Goal: Task Accomplishment & Management: Manage account settings

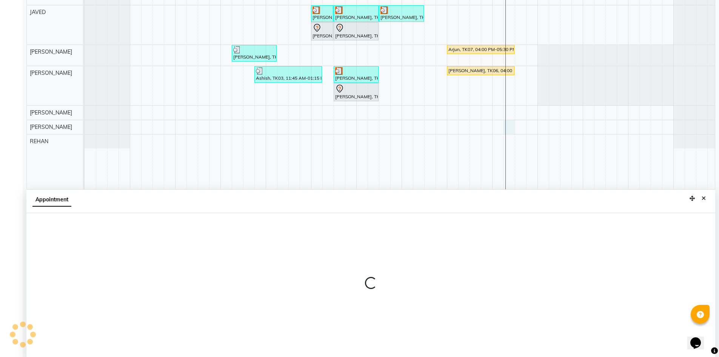
scroll to position [141, 0]
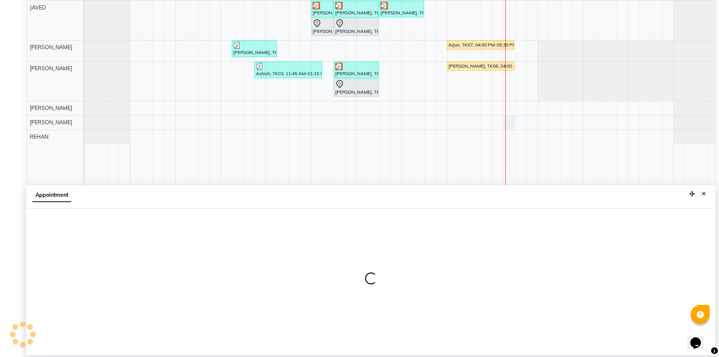
select select "76678"
select select "1035"
select select "tentative"
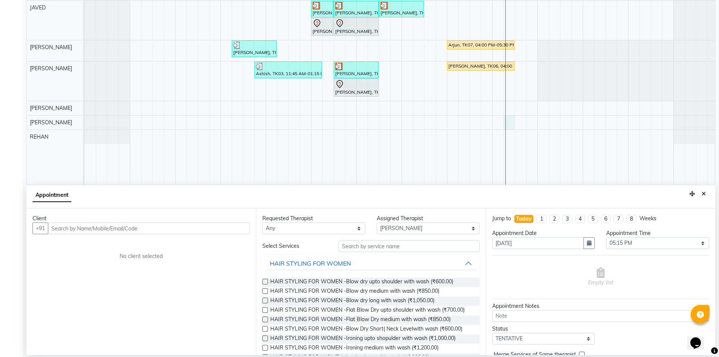
click at [111, 224] on input "text" at bounding box center [149, 228] width 202 height 12
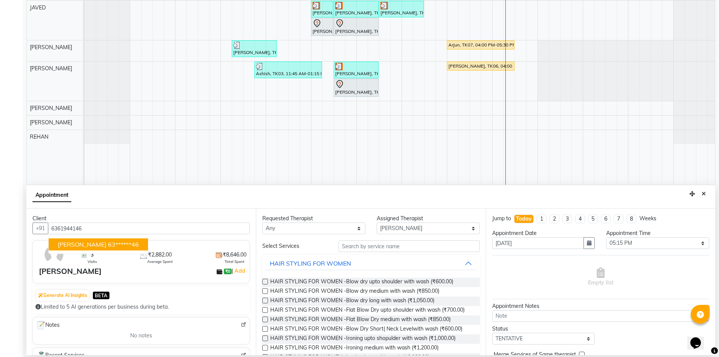
click at [108, 244] on ngb-highlight "63******46" at bounding box center [123, 244] width 31 height 8
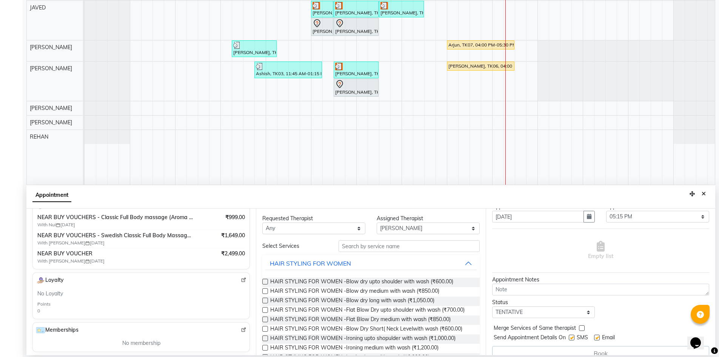
scroll to position [38, 0]
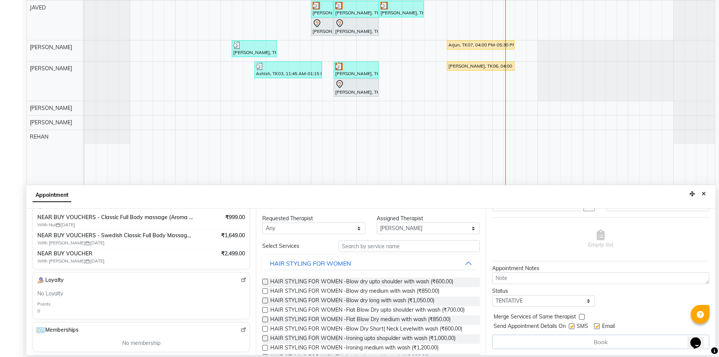
type input "63******46"
click at [393, 244] on input "text" at bounding box center [409, 246] width 141 height 12
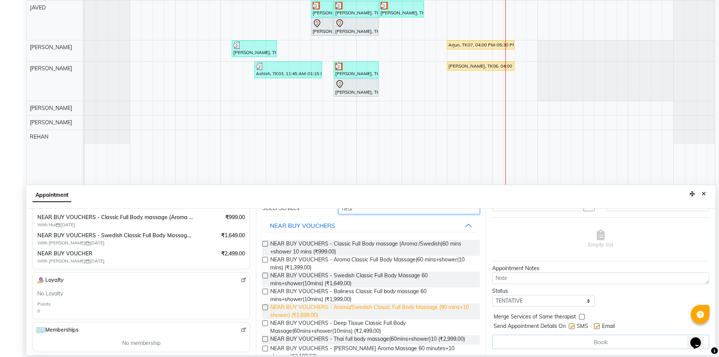
scroll to position [76, 0]
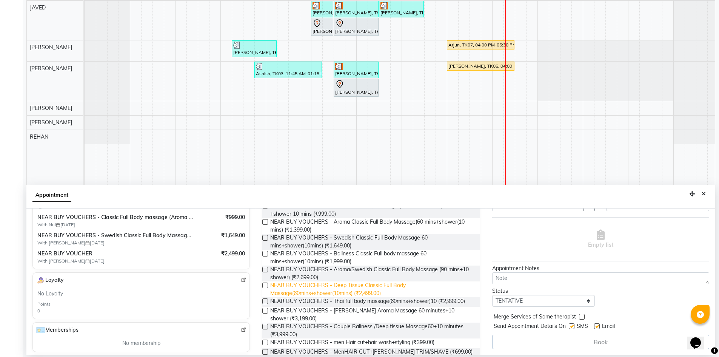
type input "near"
click at [367, 293] on span "NEAR BUY VOUCHERS - Deep Tissue Classic Full Body Massage(60mins+shower(10mins)…" at bounding box center [371, 289] width 203 height 16
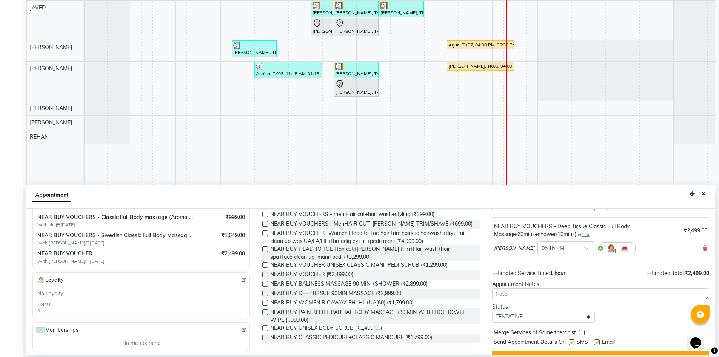
scroll to position [0, 0]
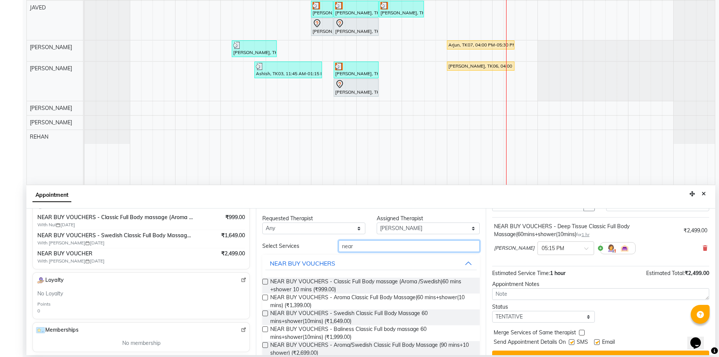
click at [412, 250] on input "near" at bounding box center [409, 246] width 141 height 12
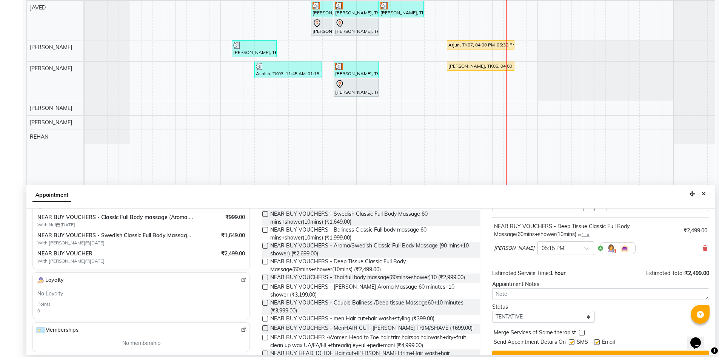
scroll to position [106, 0]
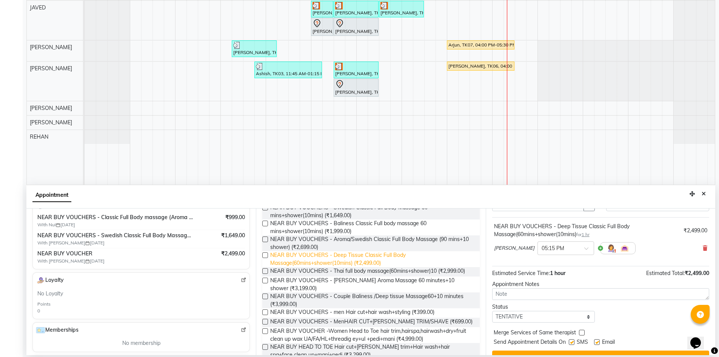
click at [370, 265] on span "NEAR BUY VOUCHERS - Deep Tissue Classic Full Body Massage(60mins+shower(10mins)…" at bounding box center [371, 259] width 203 height 16
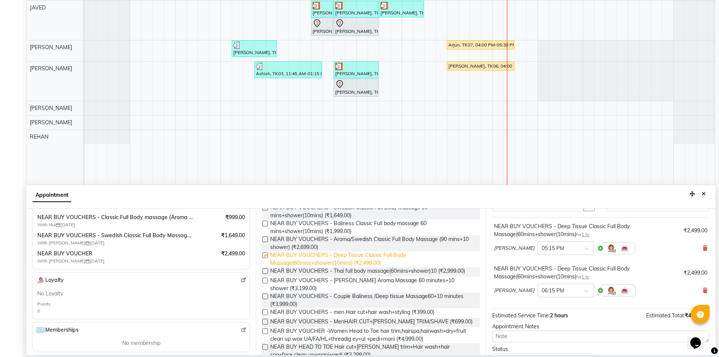
checkbox input "false"
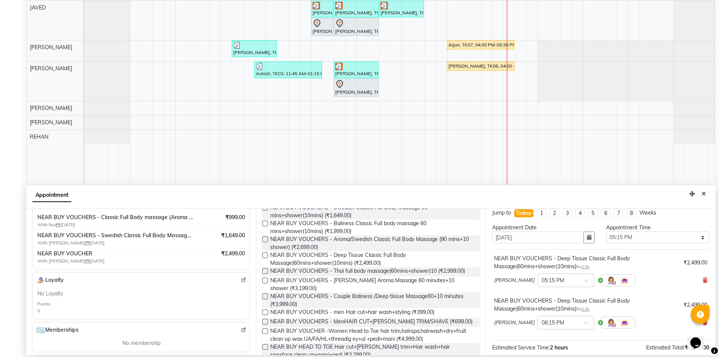
scroll to position [0, 0]
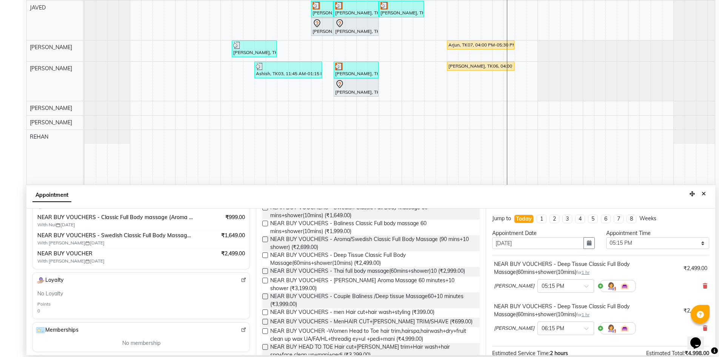
click at [696, 287] on div "NANCY × 05:15 PM" at bounding box center [600, 286] width 213 height 20
click at [703, 282] on span at bounding box center [705, 286] width 5 height 8
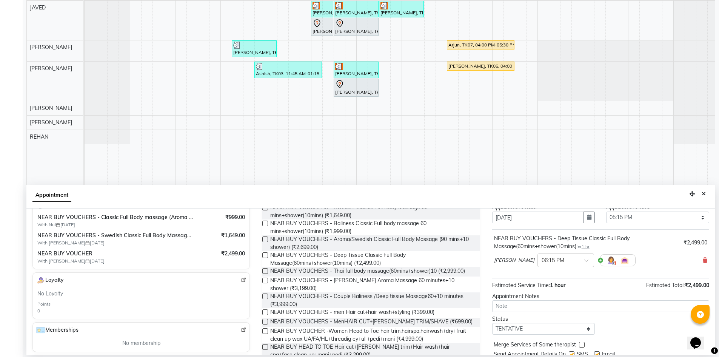
scroll to position [53, 0]
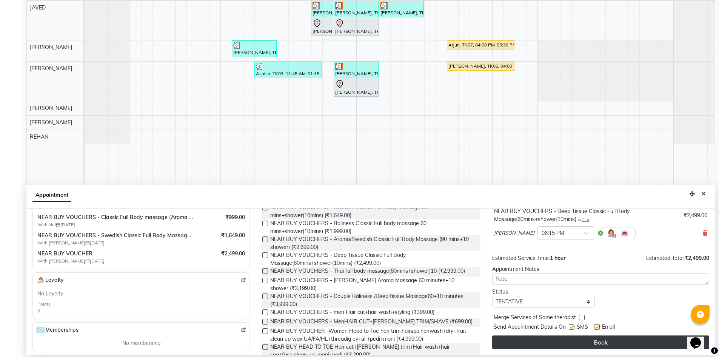
click at [627, 342] on button "Book" at bounding box center [600, 342] width 217 height 14
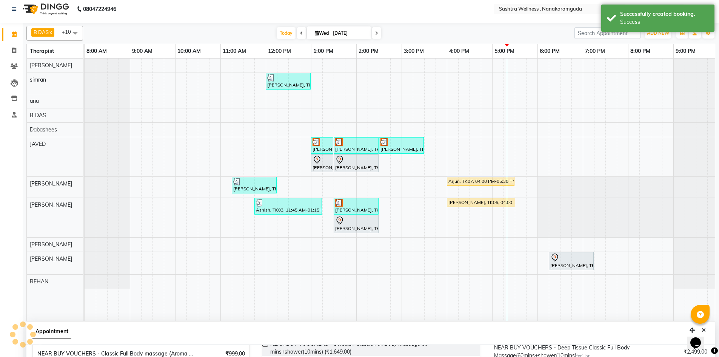
scroll to position [0, 0]
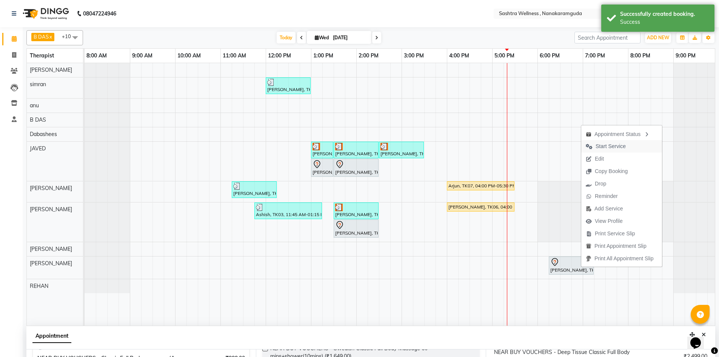
click at [627, 147] on span "Start Service" at bounding box center [605, 146] width 49 height 12
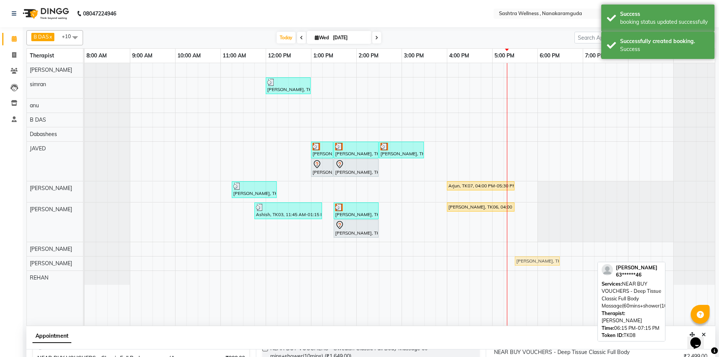
drag, startPoint x: 579, startPoint y: 260, endPoint x: 540, endPoint y: 259, distance: 39.6
click at [85, 259] on div "Ranjith Kumar, TK08, 06:15 PM-07:15 PM, NEAR BUY VOUCHERS - Deep Tissue Classic…" at bounding box center [85, 262] width 0 height 13
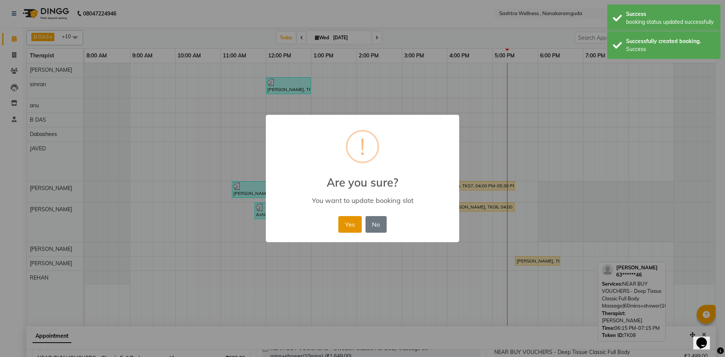
click at [353, 227] on button "Yes" at bounding box center [349, 224] width 23 height 17
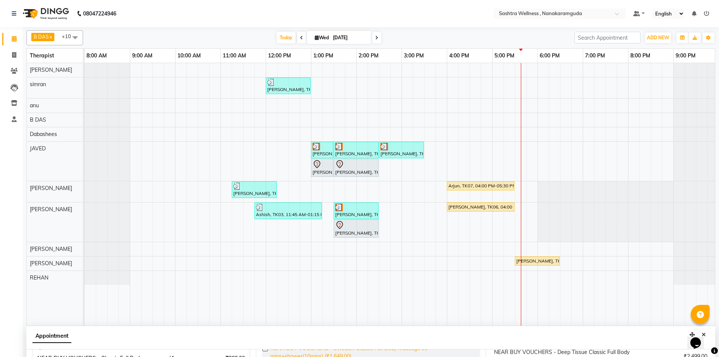
click at [294, 354] on span "NEAR BUY VOUCHERS - Swedish Classic Full Body Massage 60 mins+shower(10mins) (₹…" at bounding box center [371, 352] width 203 height 16
checkbox input "false"
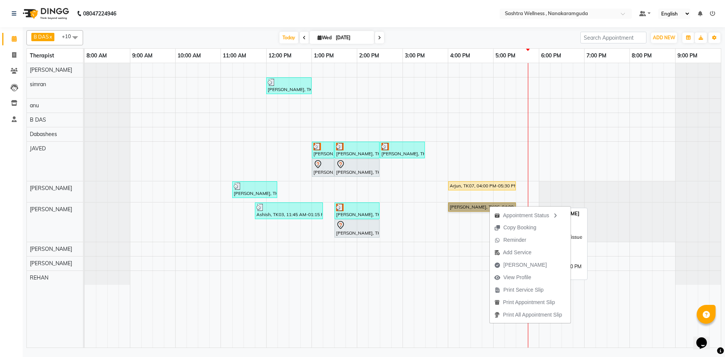
click at [468, 210] on link "[PERSON_NAME], TK06, 04:00 PM-05:30 PM, CLASSIC MASSAGES -Deep Tissue Massage (…" at bounding box center [482, 206] width 68 height 9
select select "1"
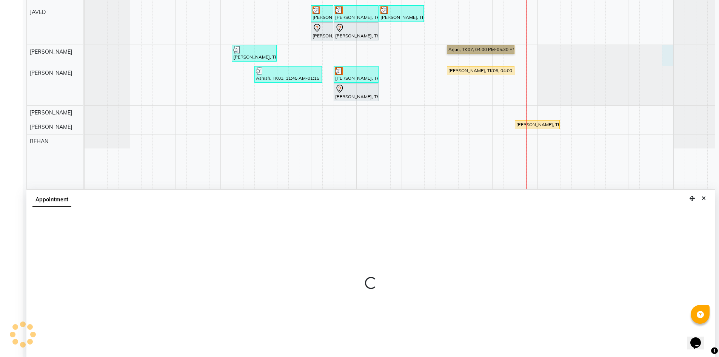
scroll to position [141, 0]
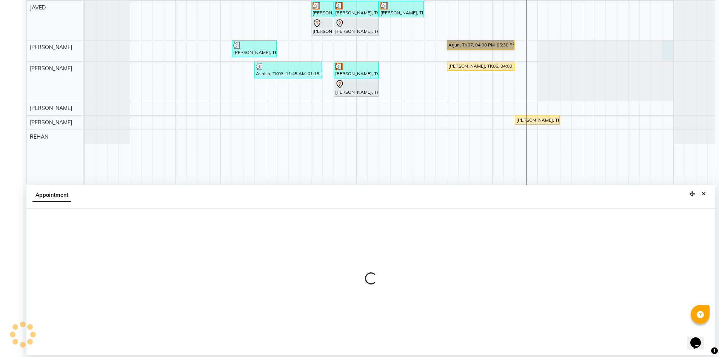
select select "88333"
select select "1245"
select select "tentative"
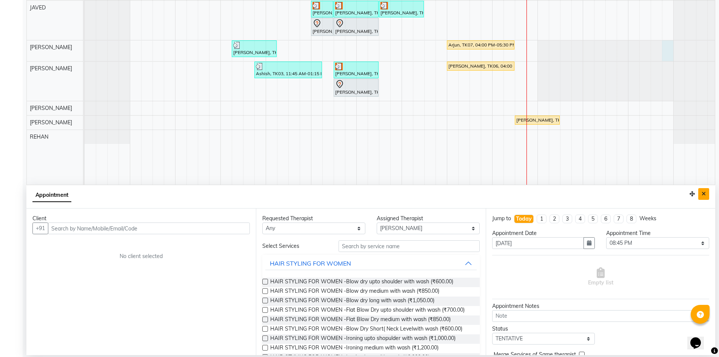
click at [708, 195] on button "Close" at bounding box center [703, 194] width 11 height 12
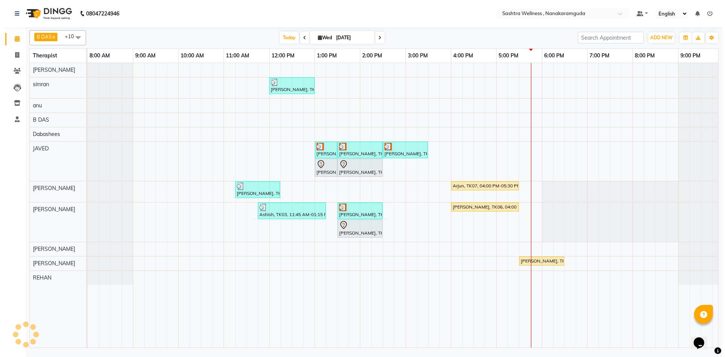
scroll to position [0, 0]
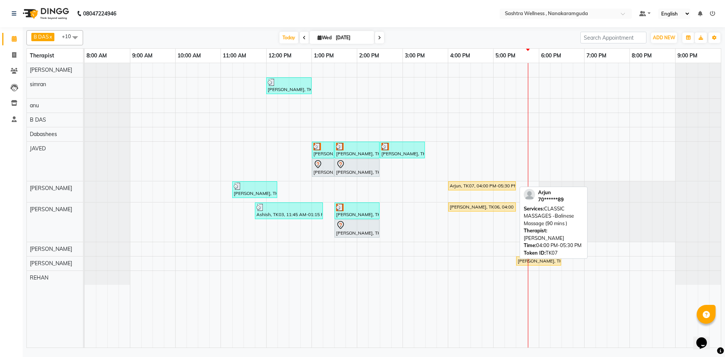
click at [468, 187] on div "Arjun, TK07, 04:00 PM-05:30 PM, CLASSIC MASSAGES -Balinese Massage (90 mins )" at bounding box center [482, 185] width 66 height 7
select select "1"
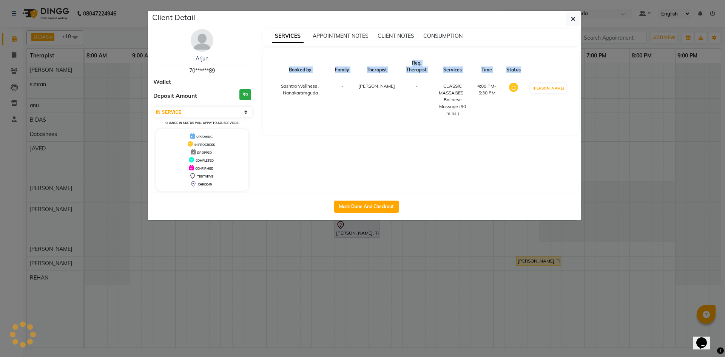
click at [468, 187] on div "Client Detail Arjun 70******89 Wallet Deposit Amount ₹0 Select IN SERVICE CONFI…" at bounding box center [366, 115] width 430 height 209
click at [360, 210] on button "Mark Done And Checkout" at bounding box center [366, 206] width 65 height 12
select select "service"
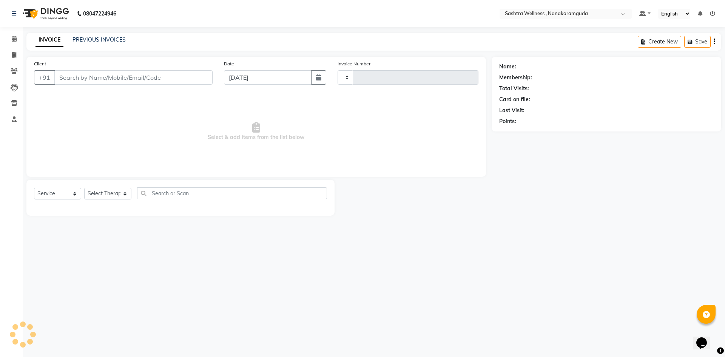
type input "0140"
select select "6669"
select select "package"
select select "82473"
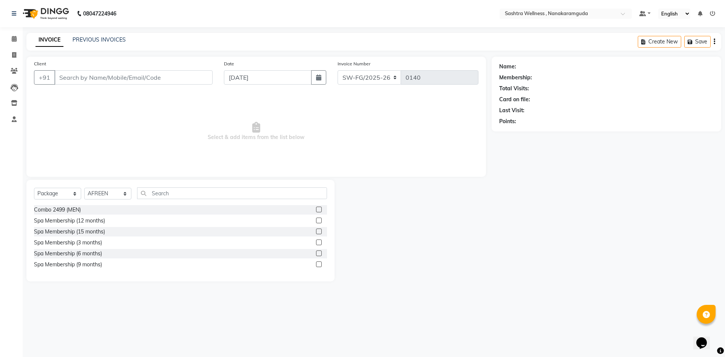
type input "70******89"
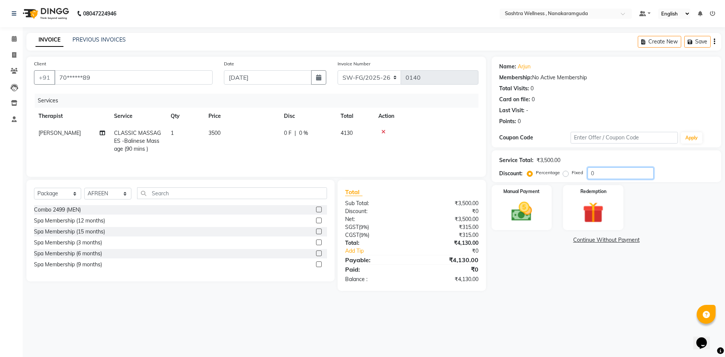
click at [622, 171] on input "0" at bounding box center [620, 173] width 66 height 12
type input "20"
click at [529, 211] on img at bounding box center [521, 211] width 35 height 25
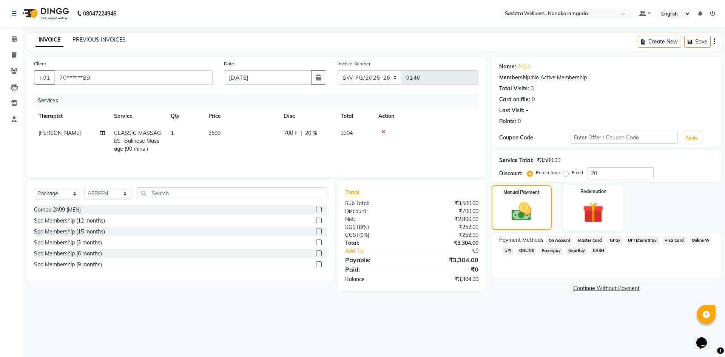
click at [506, 250] on span "UPI" at bounding box center [508, 250] width 12 height 9
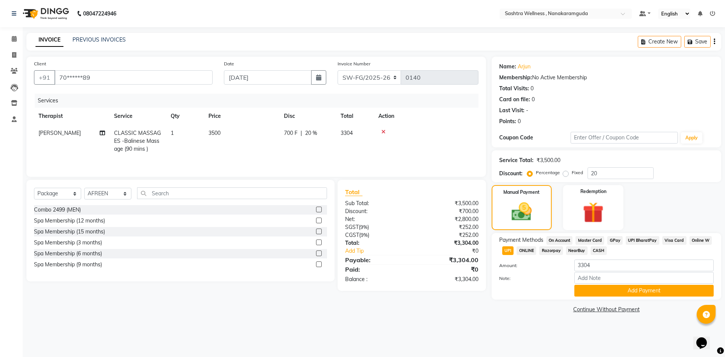
click at [582, 296] on div "Payment Methods On Account Master Card GPay UPI BharatPay Visa Card Online W UP…" at bounding box center [607, 266] width 230 height 66
click at [573, 293] on div "Add Payment" at bounding box center [644, 291] width 151 height 12
click at [586, 293] on button "Add Payment" at bounding box center [643, 291] width 139 height 12
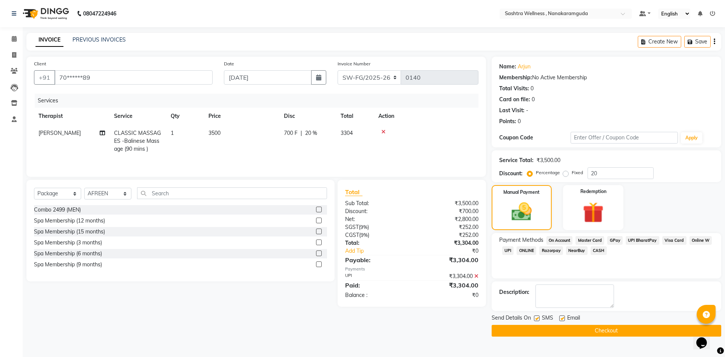
click at [619, 330] on button "Checkout" at bounding box center [607, 331] width 230 height 12
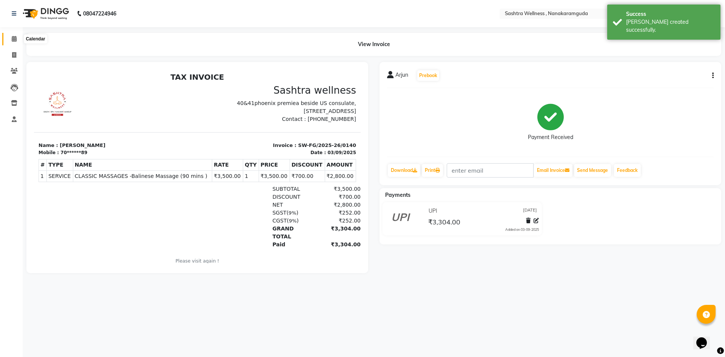
click at [12, 36] on icon at bounding box center [14, 39] width 5 height 6
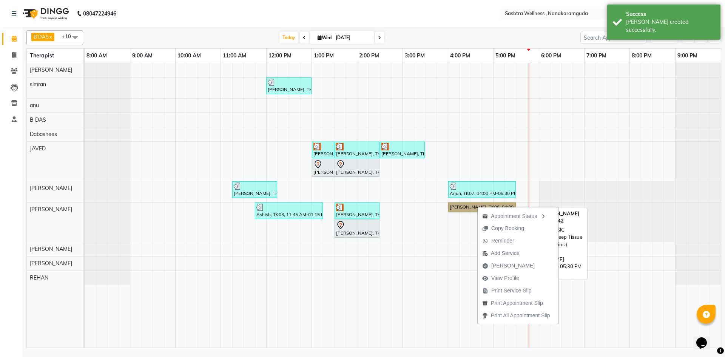
click at [464, 203] on link "[PERSON_NAME], TK06, 04:00 PM-05:30 PM, CLASSIC MASSAGES -Deep Tissue Massage (…" at bounding box center [482, 206] width 68 height 9
select select "1"
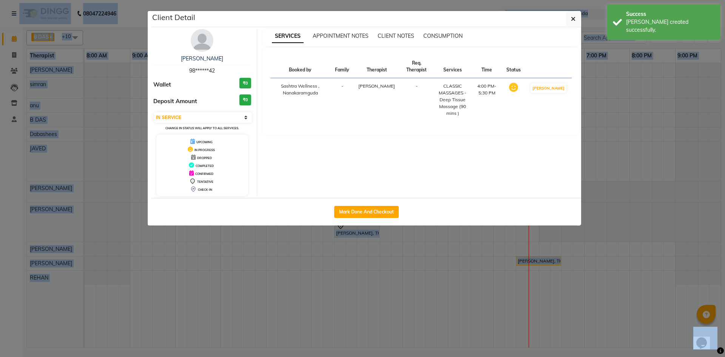
click at [464, 203] on div "Client Detail [PERSON_NAME] 98******42 Wallet ₹0 Deposit Amount ₹0 Select IN SE…" at bounding box center [362, 118] width 430 height 215
click at [374, 216] on button "Mark Done And Checkout" at bounding box center [366, 212] width 65 height 12
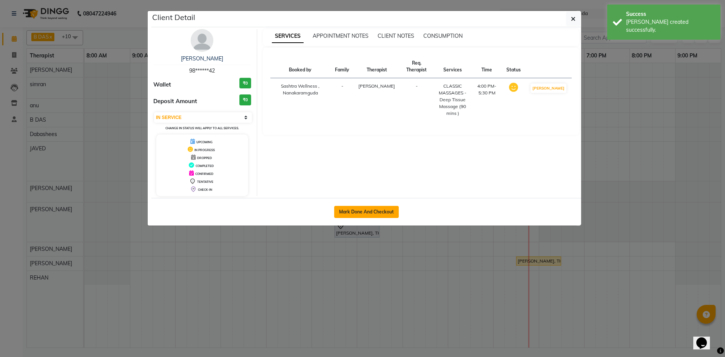
select select "service"
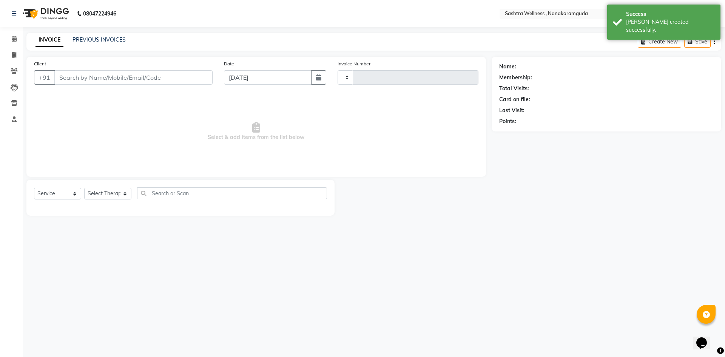
type input "0141"
select select "3"
select select "6669"
select select "package"
select select "82473"
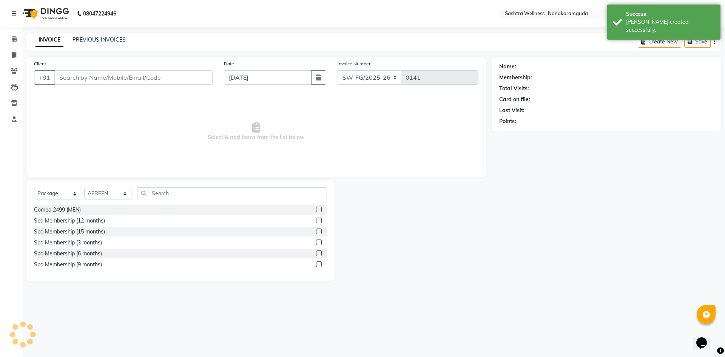
type input "98******42"
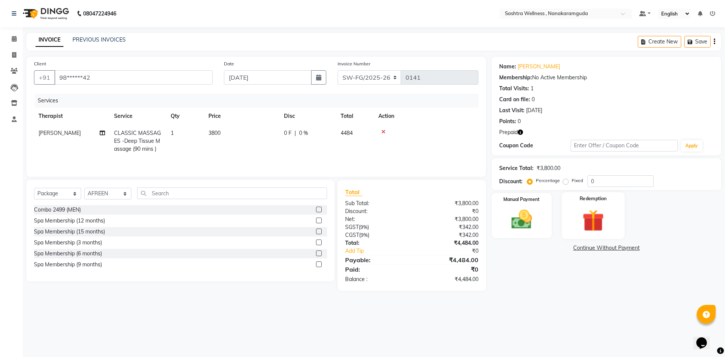
click at [603, 217] on img at bounding box center [592, 220] width 35 height 27
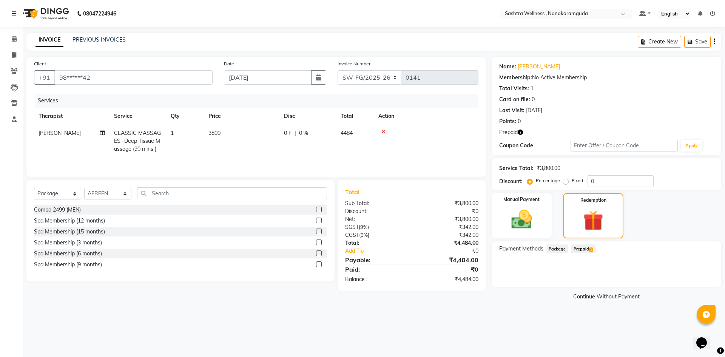
click at [586, 248] on span "Prepaid 1" at bounding box center [583, 248] width 25 height 9
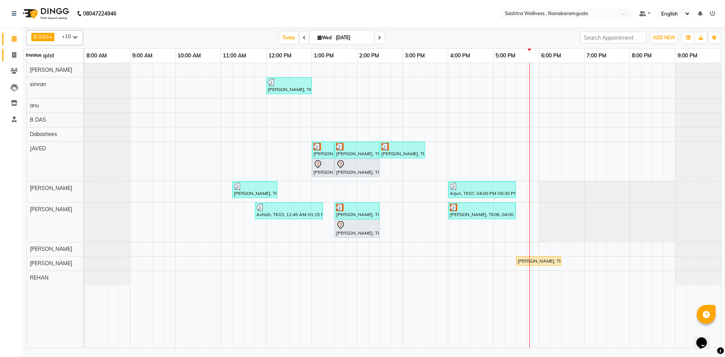
click at [15, 59] on span at bounding box center [14, 55] width 13 height 9
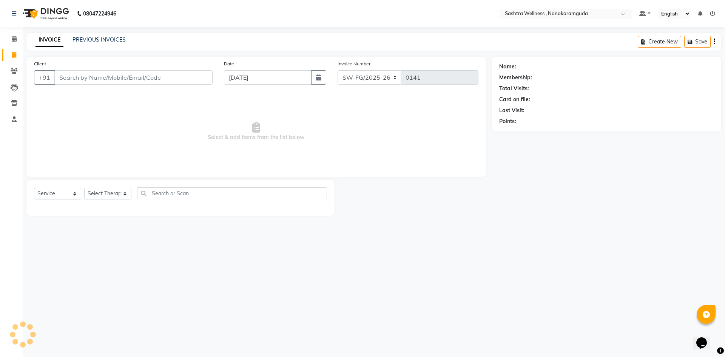
select select "package"
select select "82473"
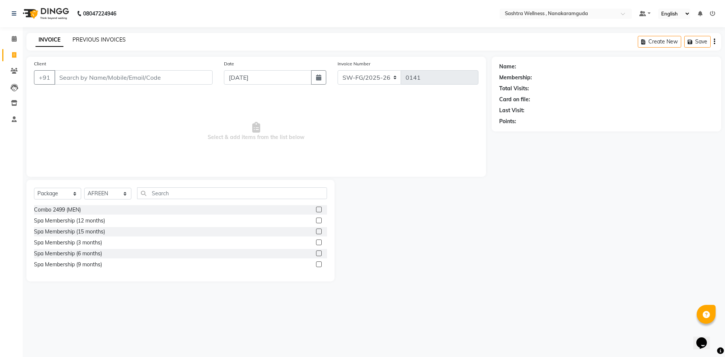
click at [99, 40] on link "PREVIOUS INVOICES" at bounding box center [98, 39] width 53 height 7
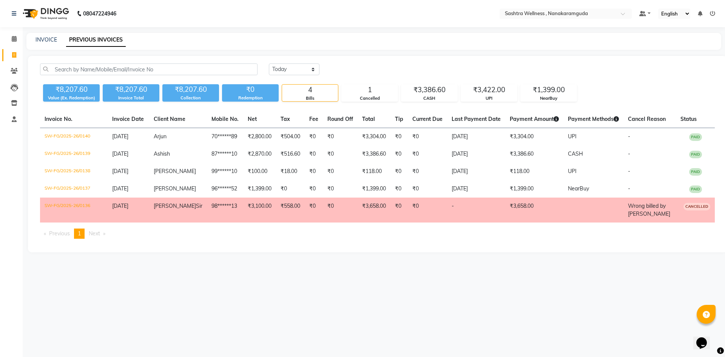
click at [22, 45] on li "Calendar" at bounding box center [11, 39] width 23 height 16
click at [12, 38] on icon at bounding box center [14, 39] width 5 height 6
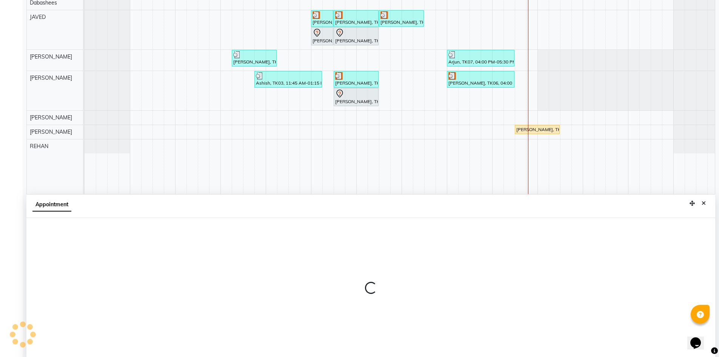
select select "68170"
select select "1005"
select select "tentative"
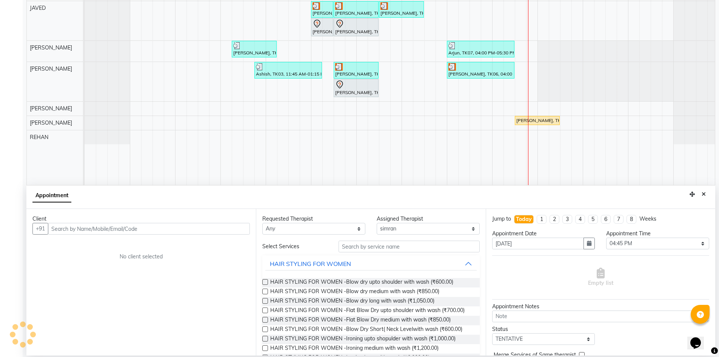
scroll to position [141, 0]
click at [196, 229] on input "text" at bounding box center [149, 228] width 202 height 12
type input "955550551"
click at [247, 231] on span "Add Client" at bounding box center [234, 228] width 25 height 7
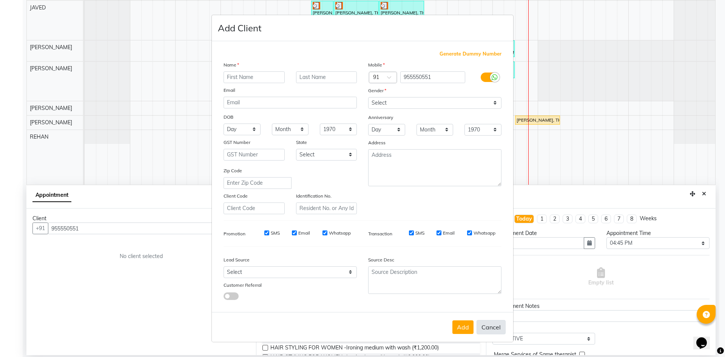
click at [494, 332] on button "Cancel" at bounding box center [490, 327] width 29 height 14
select select
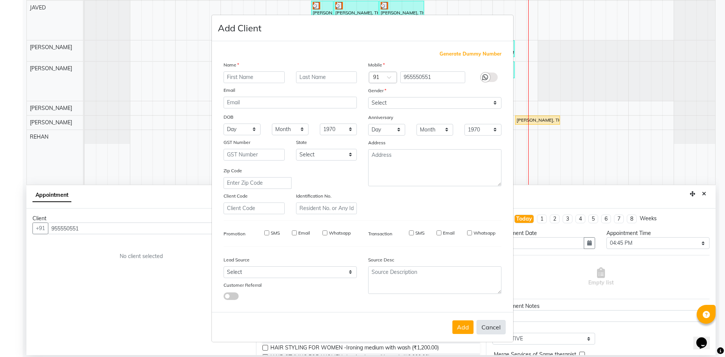
select select
checkbox input "false"
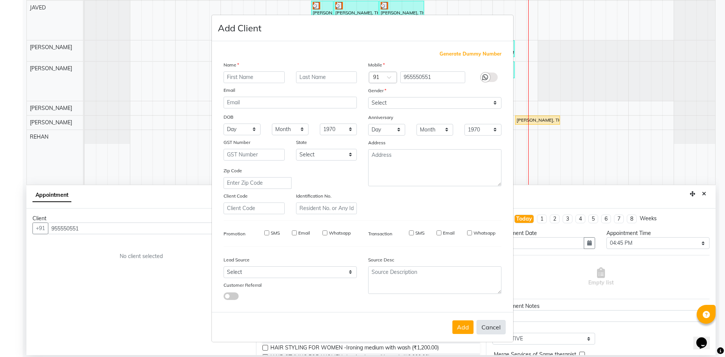
checkbox input "false"
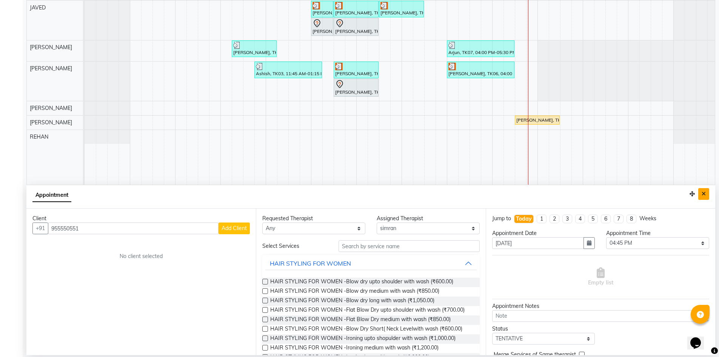
click at [706, 194] on button "Close" at bounding box center [703, 194] width 11 height 12
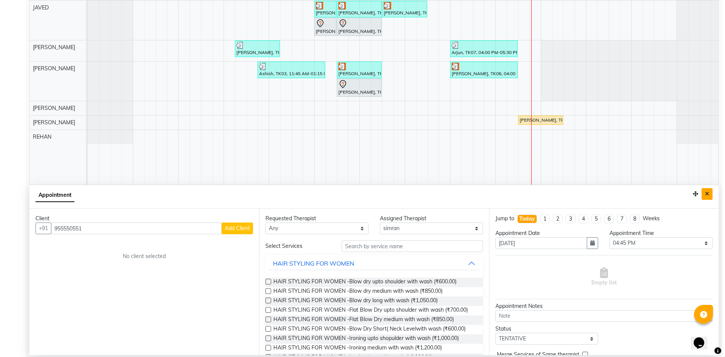
scroll to position [0, 0]
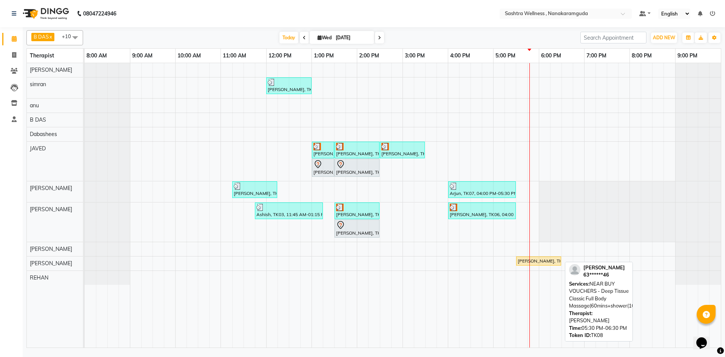
click at [530, 257] on div "[PERSON_NAME], TK08, 05:30 PM-06:30 PM, NEAR BUY VOUCHERS - Deep Tissue Classic…" at bounding box center [538, 260] width 43 height 7
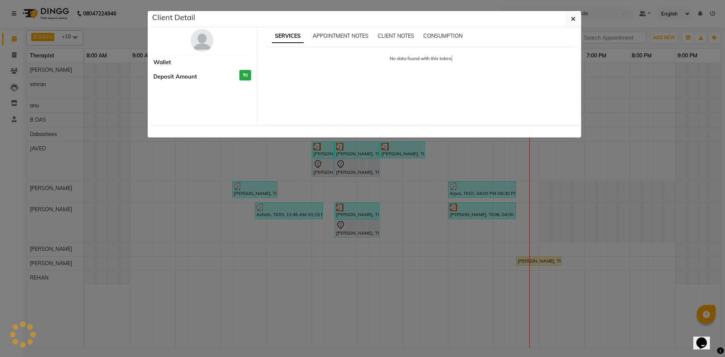
click at [530, 257] on ngb-modal-window "Client Detail Wallet Deposit Amount ₹0 SERVICES APPOINTMENT NOTES CLIENT NOTES …" at bounding box center [362, 178] width 725 height 357
select select "1"
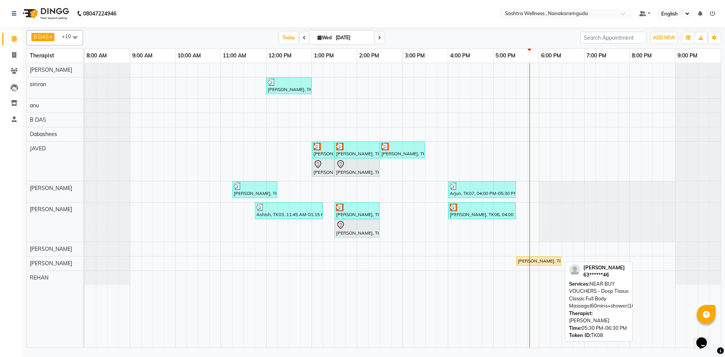
click at [530, 257] on div "[PERSON_NAME], TK08, 05:30 PM-06:30 PM, NEAR BUY VOUCHERS - Deep Tissue Classic…" at bounding box center [538, 260] width 43 height 7
select select "1"
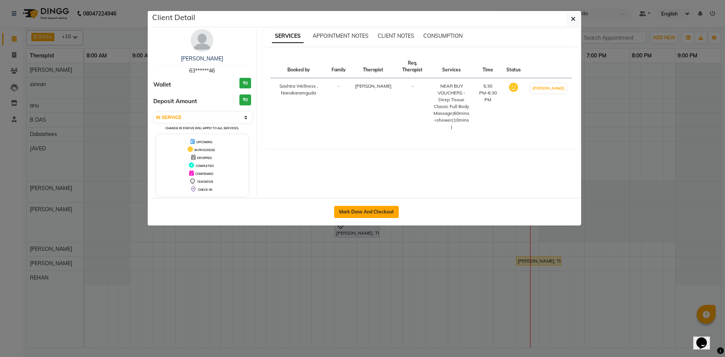
click at [370, 211] on button "Mark Done And Checkout" at bounding box center [366, 212] width 65 height 12
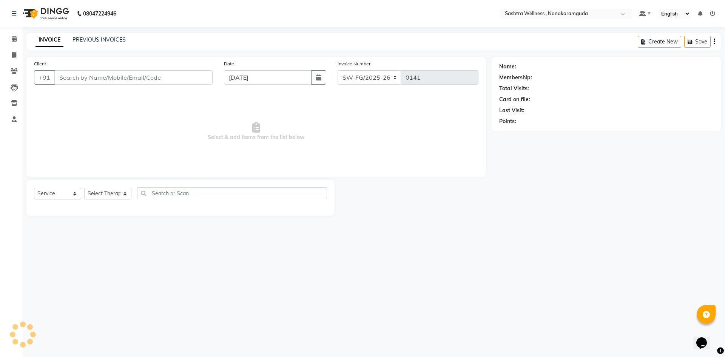
select select "package"
select select "82473"
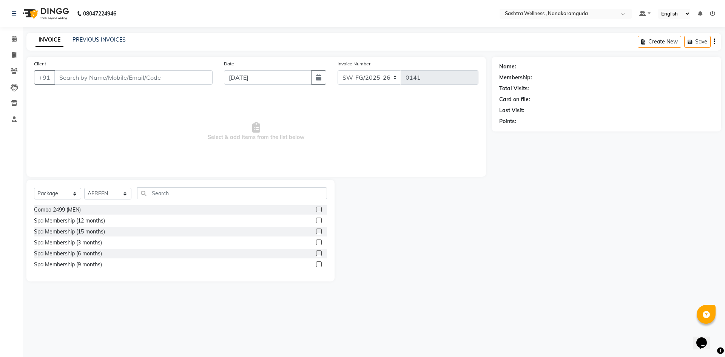
type input "63******46"
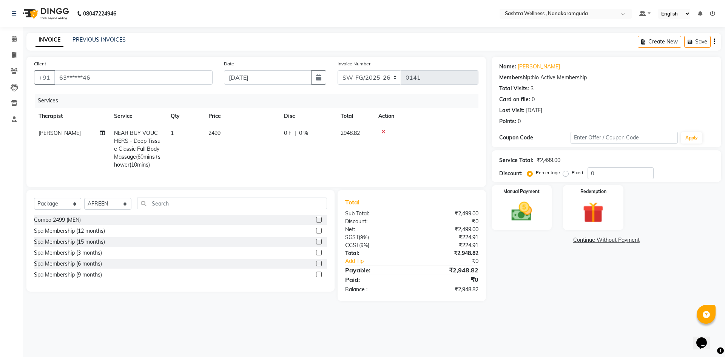
click at [716, 40] on div "Create New Save" at bounding box center [679, 42] width 83 height 18
click at [715, 40] on div "Create New Save" at bounding box center [679, 42] width 83 height 18
click at [713, 40] on div "Create New Save" at bounding box center [679, 42] width 83 height 18
click at [714, 42] on icon "button" at bounding box center [715, 42] width 2 height 0
select select "package"
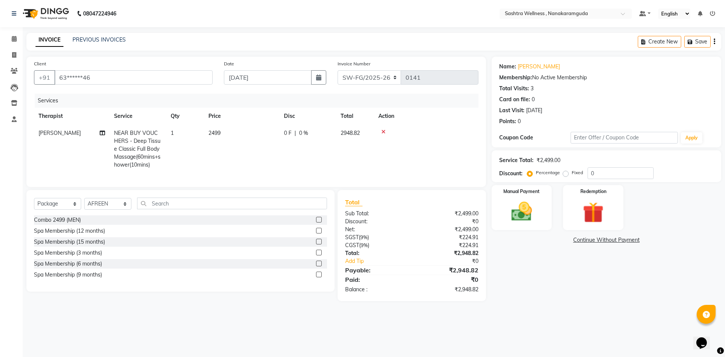
select select "82473"
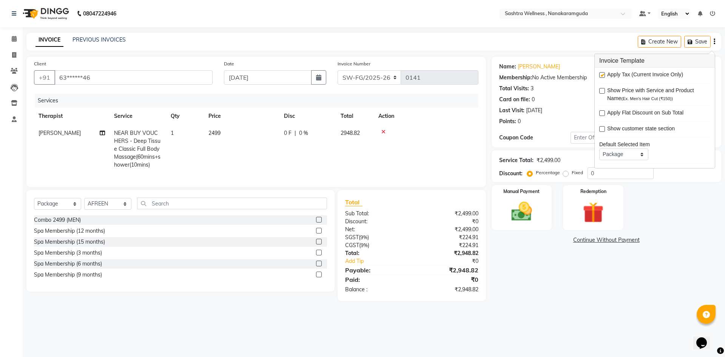
click at [601, 76] on label at bounding box center [602, 75] width 6 height 6
click at [601, 76] on input "checkbox" at bounding box center [601, 75] width 5 height 5
checkbox input "false"
click at [513, 255] on div "Name: Ranjith Kumar Membership: No Active Membership Total Visits: 3 Card on fi…" at bounding box center [609, 174] width 235 height 235
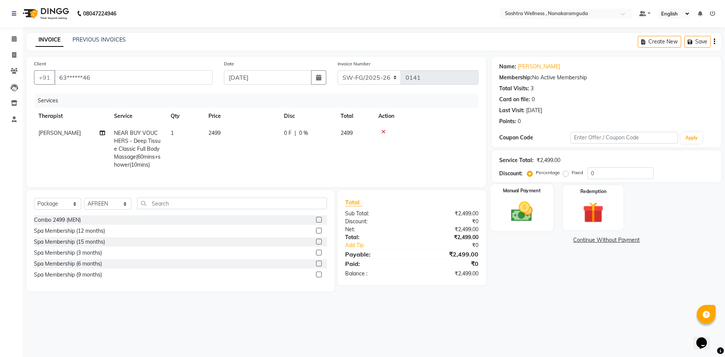
click at [524, 201] on img at bounding box center [521, 211] width 35 height 25
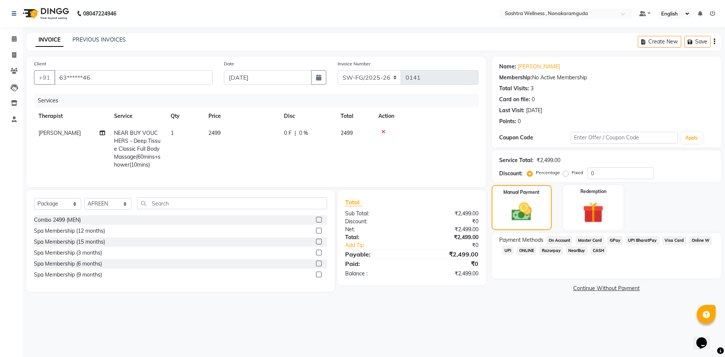
click at [581, 251] on span "NearBuy" at bounding box center [577, 250] width 22 height 9
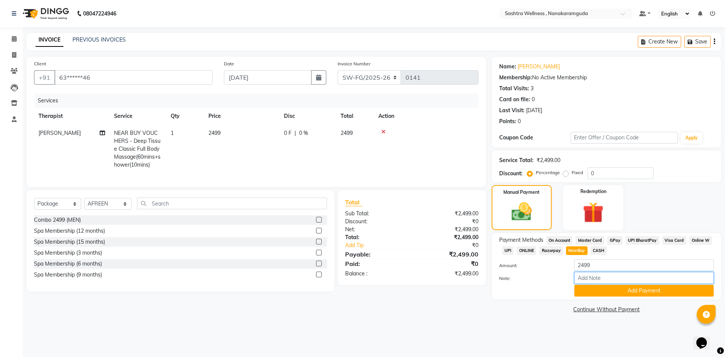
click at [613, 274] on input "Note:" at bounding box center [643, 278] width 139 height 12
click at [588, 277] on input "NFGHNE" at bounding box center [643, 278] width 139 height 12
type input "NFG6HNE"
click at [626, 287] on button "Add Payment" at bounding box center [643, 291] width 139 height 12
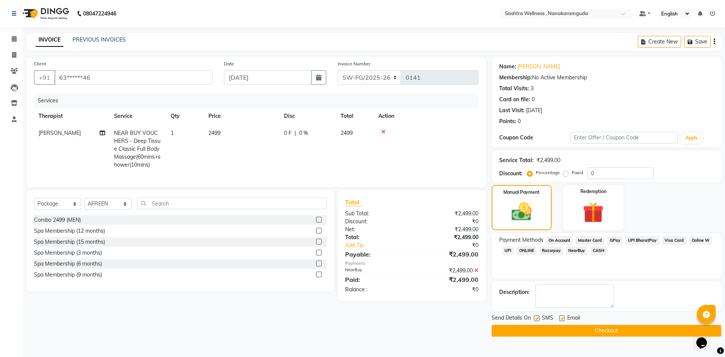
click at [585, 332] on button "Checkout" at bounding box center [607, 331] width 230 height 12
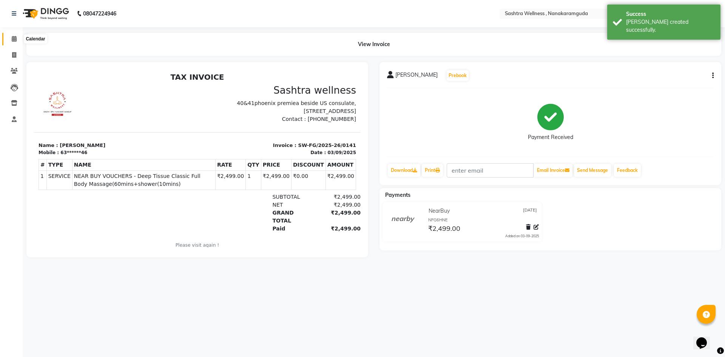
click at [13, 38] on icon at bounding box center [14, 39] width 5 height 6
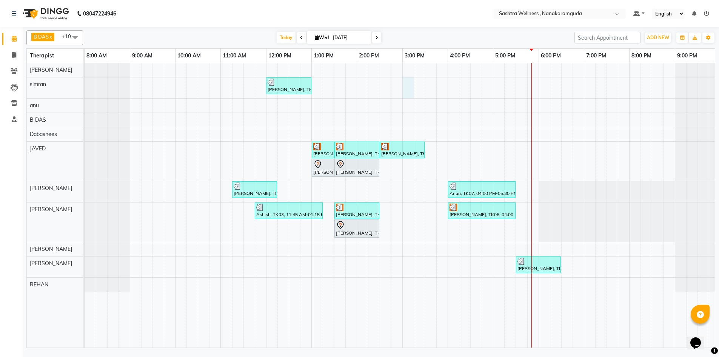
select select "68170"
select select "900"
select select "tentative"
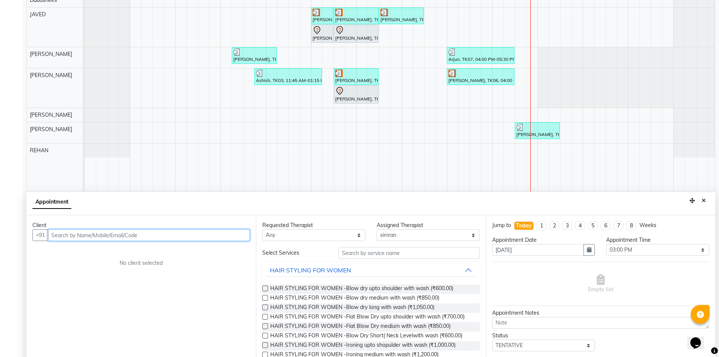
scroll to position [141, 0]
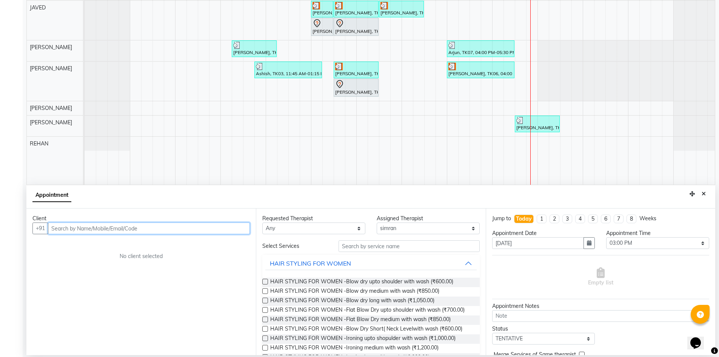
click at [91, 231] on input "text" at bounding box center [149, 228] width 202 height 12
type input "988558544"
click at [241, 231] on span "Add Client" at bounding box center [234, 228] width 25 height 7
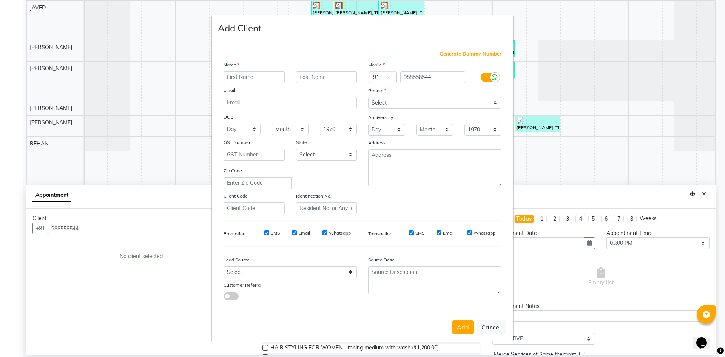
click at [260, 77] on input "text" at bounding box center [254, 77] width 61 height 12
type input "Rajneet"
click at [403, 99] on select "Select Male Female Other Prefer Not To Say" at bounding box center [434, 103] width 133 height 12
select select "female"
click at [368, 97] on select "Select Male Female Other Prefer Not To Say" at bounding box center [434, 103] width 133 height 12
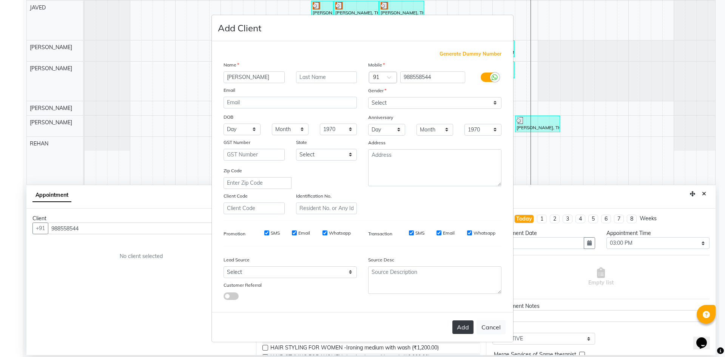
click at [470, 328] on button "Add" at bounding box center [462, 327] width 21 height 14
type input "98*****44"
select select
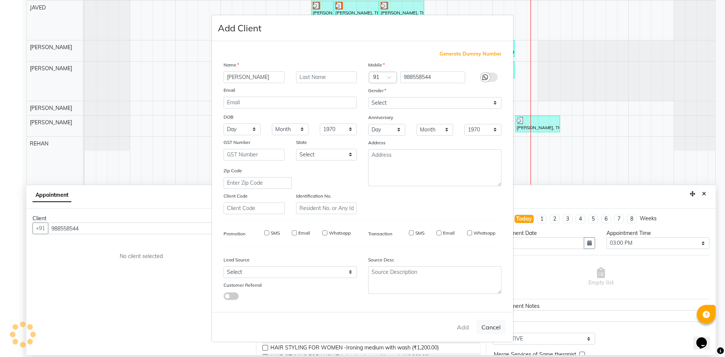
select select
checkbox input "false"
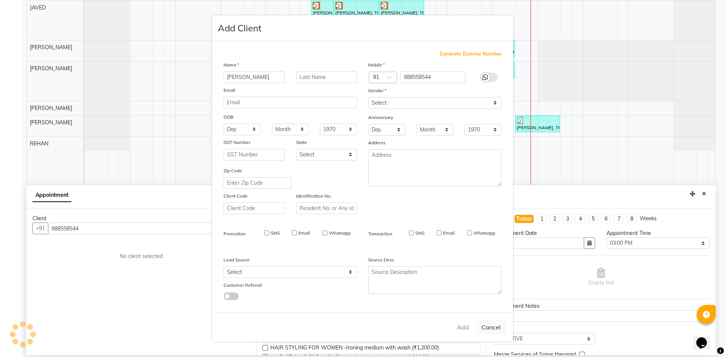
checkbox input "false"
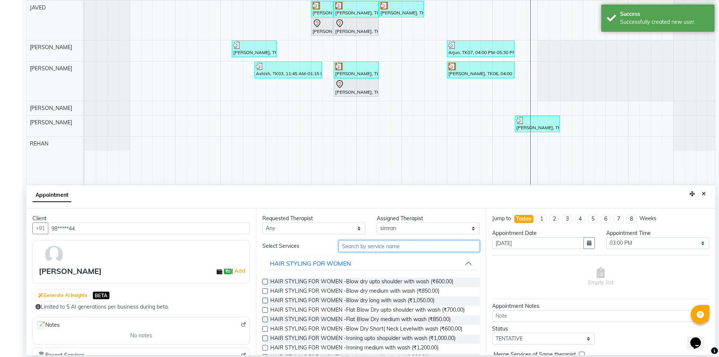
click at [410, 248] on input "text" at bounding box center [409, 246] width 141 height 12
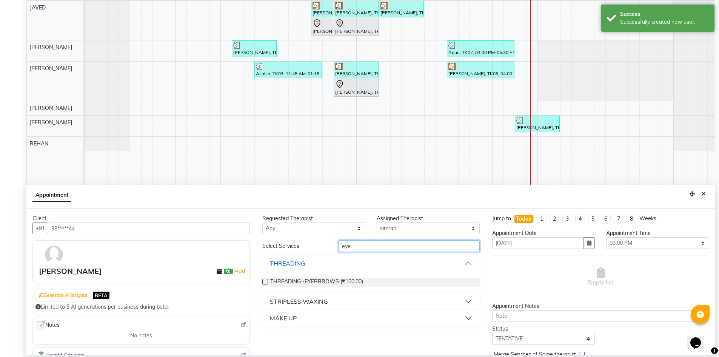
type input "eye"
click at [266, 281] on label at bounding box center [265, 282] width 6 height 6
click at [266, 281] on input "checkbox" at bounding box center [264, 282] width 5 height 5
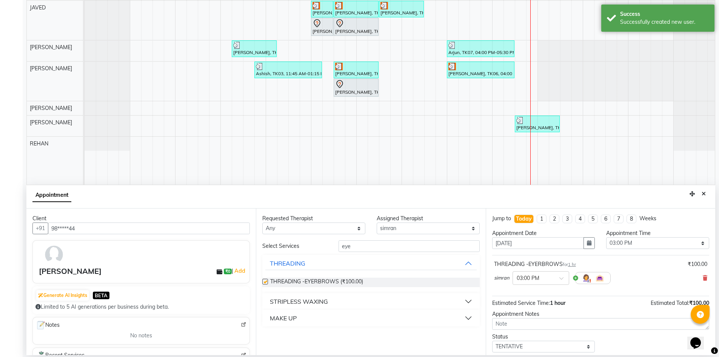
checkbox input "false"
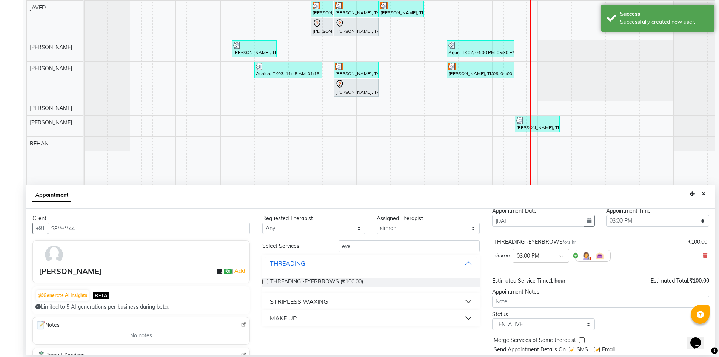
scroll to position [45, 0]
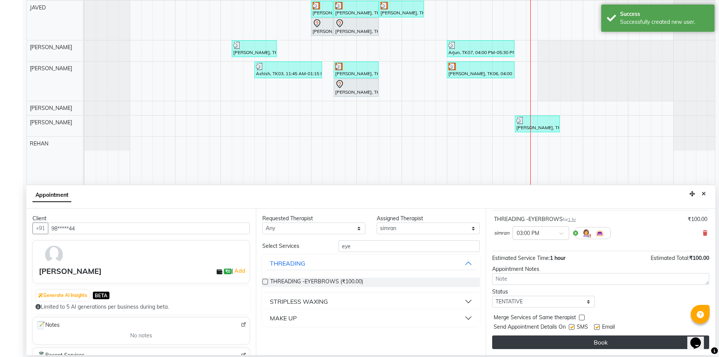
click at [609, 347] on button "Book" at bounding box center [600, 342] width 217 height 14
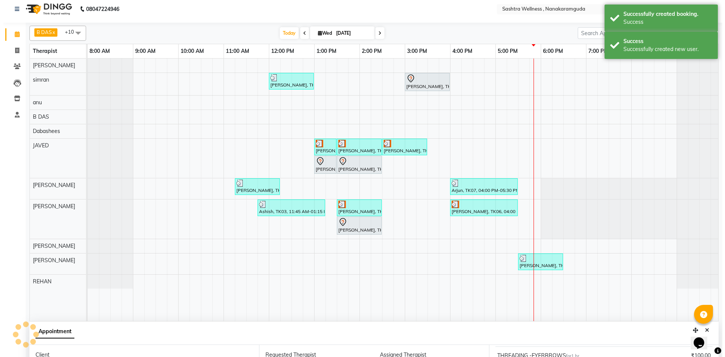
scroll to position [0, 0]
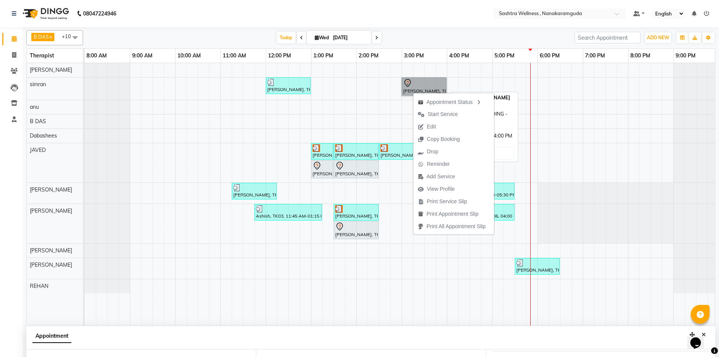
click at [423, 80] on link "Rajneet, TK09, 03:00 PM-04:00 PM, THREADING -EYERBROWS" at bounding box center [424, 86] width 45 height 18
select select "7"
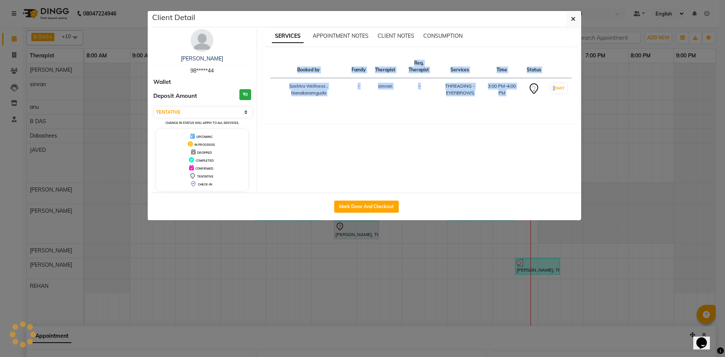
click at [423, 80] on div "Booked by Family Therapist Req. Therapist Services Time Status Sashtra Wellness…" at bounding box center [421, 81] width 302 height 52
click at [362, 208] on button "Mark Done And Checkout" at bounding box center [366, 206] width 65 height 12
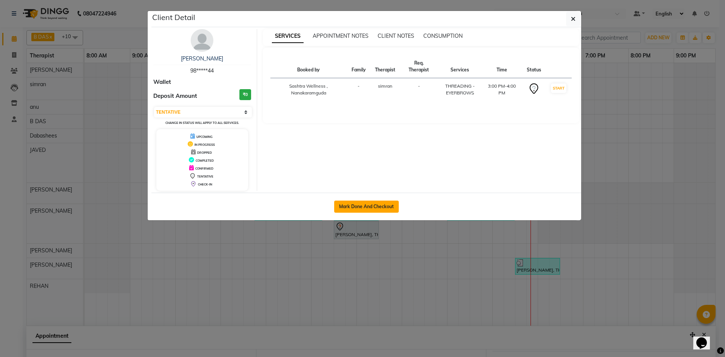
select select "service"
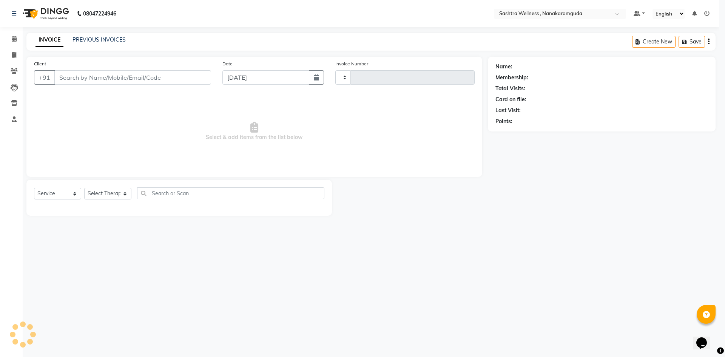
type input "0142"
select select "6669"
select select "package"
select select "82473"
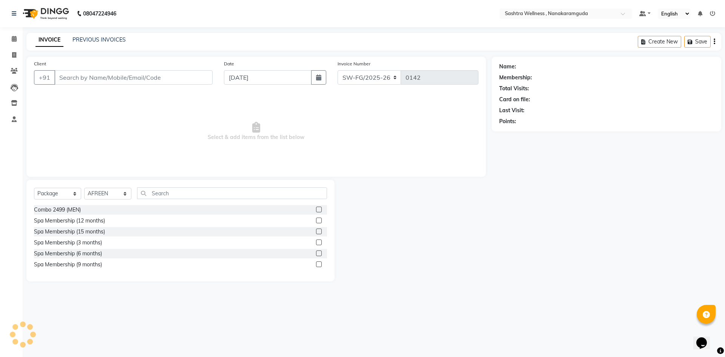
type input "98*****44"
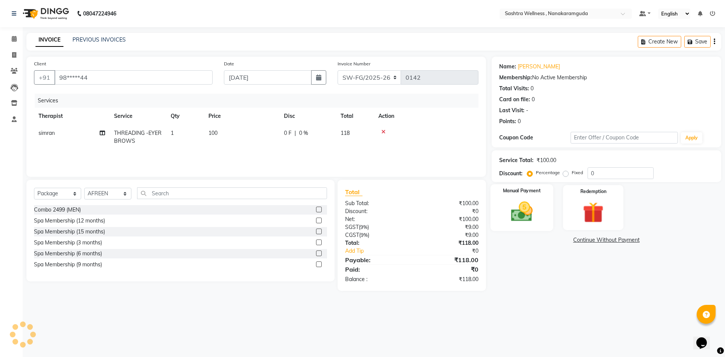
click at [507, 196] on div "Manual Payment" at bounding box center [521, 207] width 63 height 46
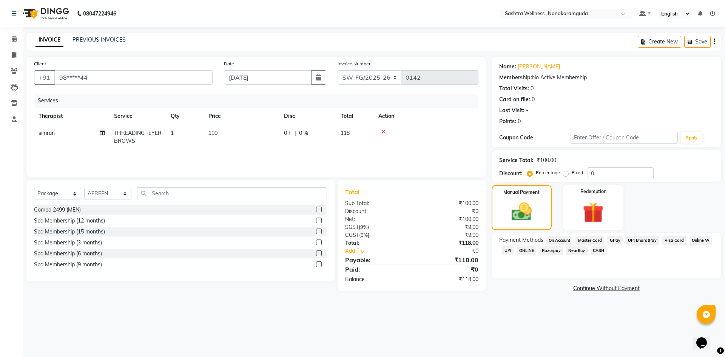
click at [601, 248] on span "CASH" at bounding box center [598, 250] width 16 height 9
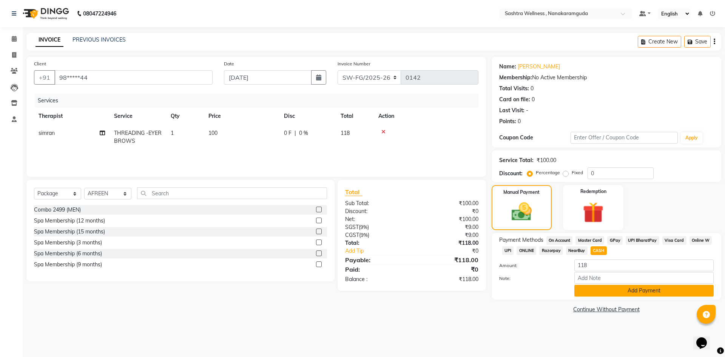
click at [618, 290] on button "Add Payment" at bounding box center [643, 291] width 139 height 12
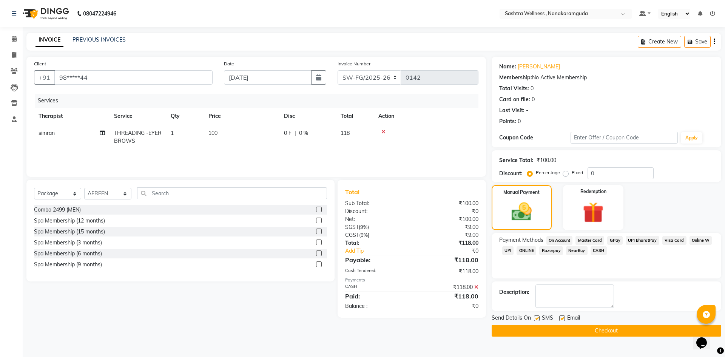
click at [607, 335] on button "Checkout" at bounding box center [607, 331] width 230 height 12
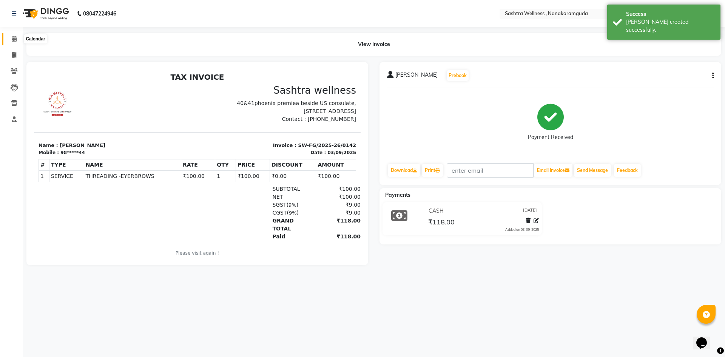
click at [9, 37] on span at bounding box center [14, 39] width 13 height 9
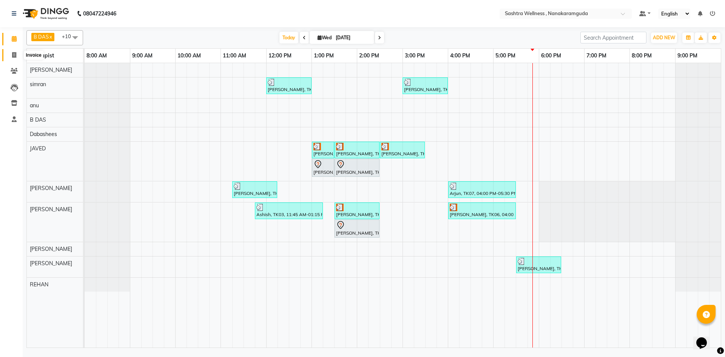
click at [14, 56] on icon at bounding box center [14, 55] width 4 height 6
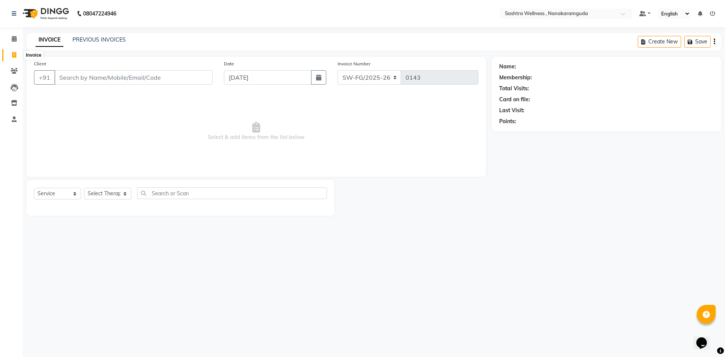
select select "package"
select select "82473"
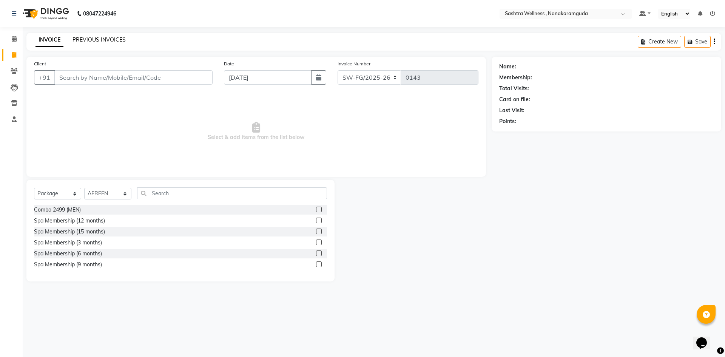
click at [97, 37] on link "PREVIOUS INVOICES" at bounding box center [98, 39] width 53 height 7
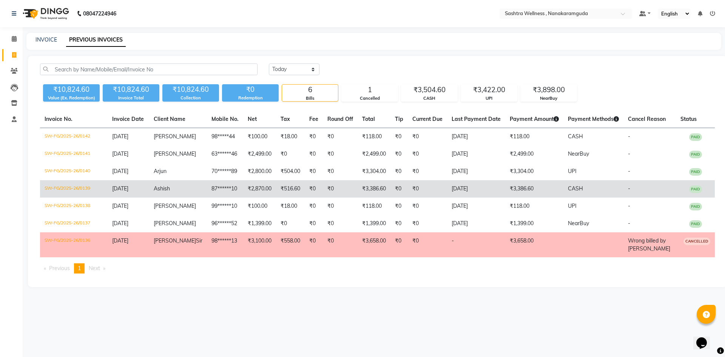
drag, startPoint x: 97, startPoint y: 39, endPoint x: 594, endPoint y: 190, distance: 519.0
click at [594, 190] on td "CASH" at bounding box center [593, 188] width 60 height 17
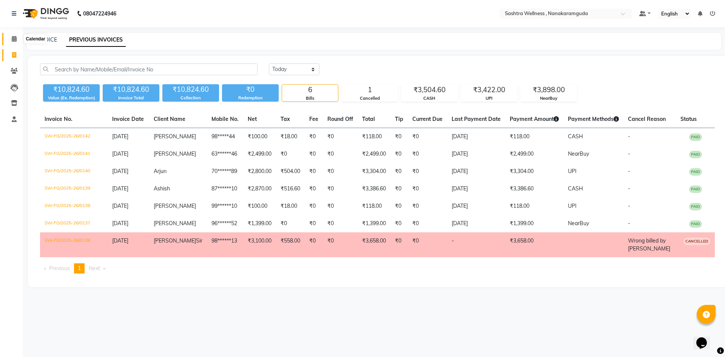
click at [10, 37] on span at bounding box center [14, 39] width 13 height 9
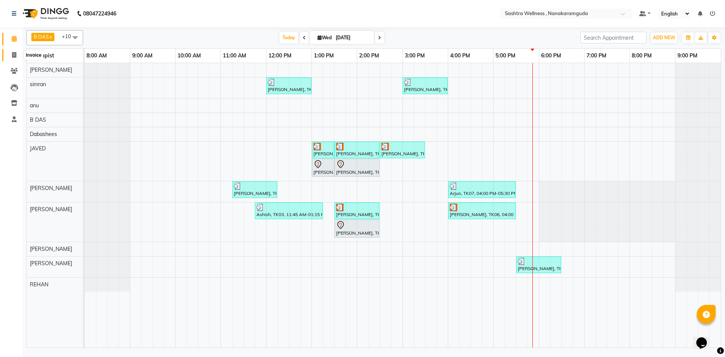
click at [16, 54] on icon at bounding box center [14, 55] width 4 height 6
select select "service"
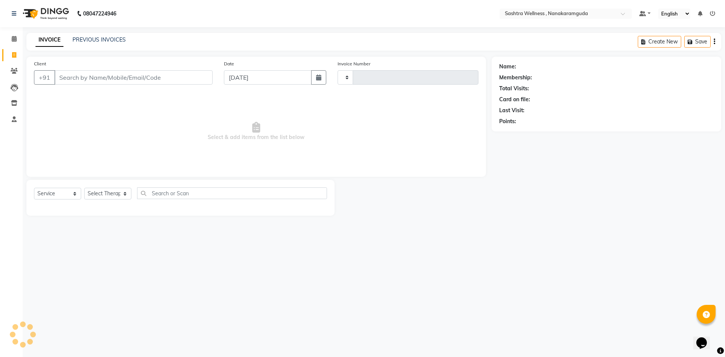
type input "0143"
select select "6669"
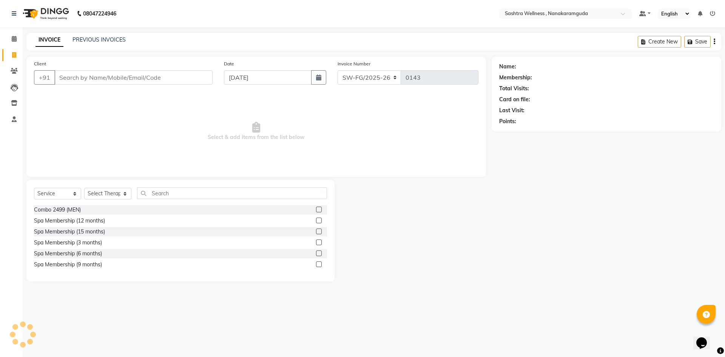
select select "package"
select select "82473"
click at [104, 38] on link "PREVIOUS INVOICES" at bounding box center [98, 39] width 53 height 7
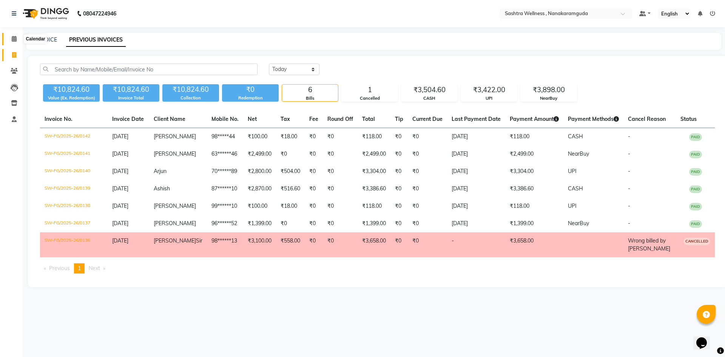
click at [11, 38] on span at bounding box center [14, 39] width 13 height 9
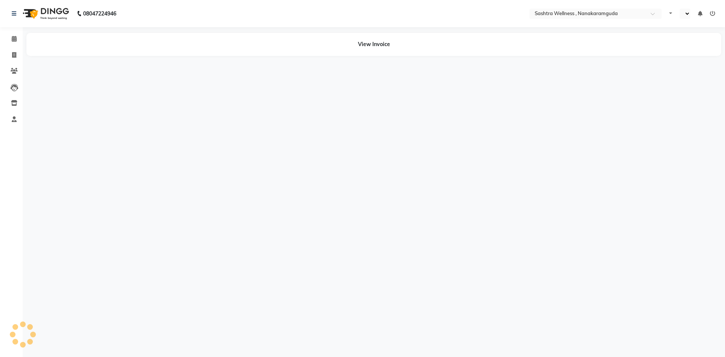
select select "en"
